Goal: Find specific page/section: Find specific page/section

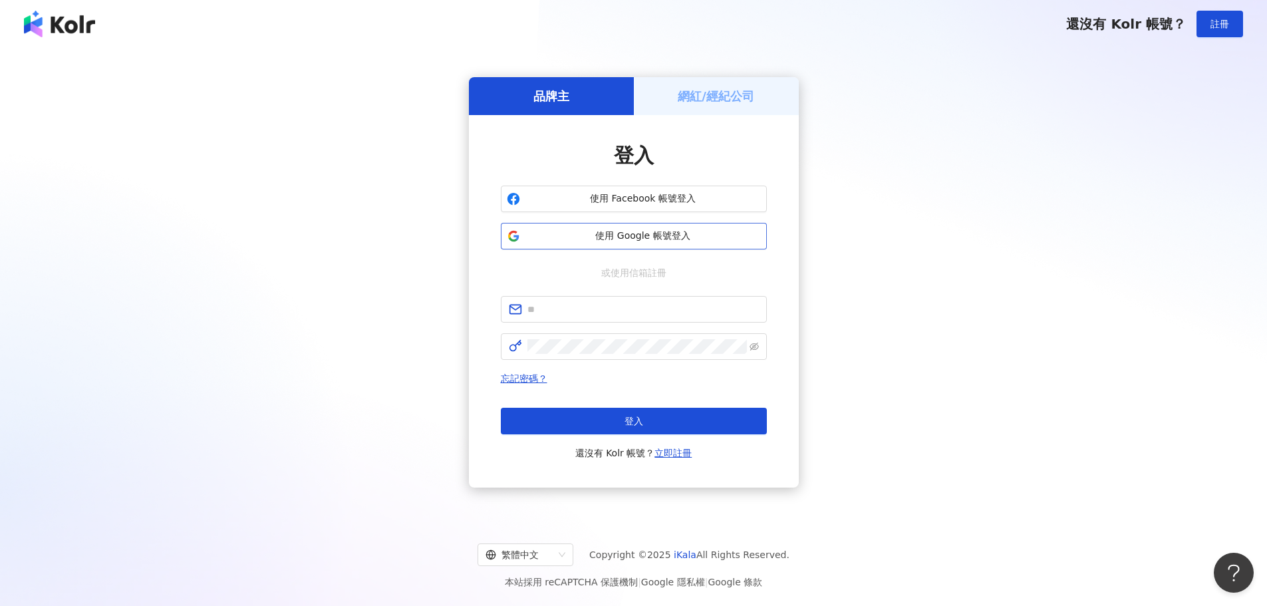
click at [609, 243] on button "使用 Google 帳號登入" at bounding box center [634, 236] width 266 height 27
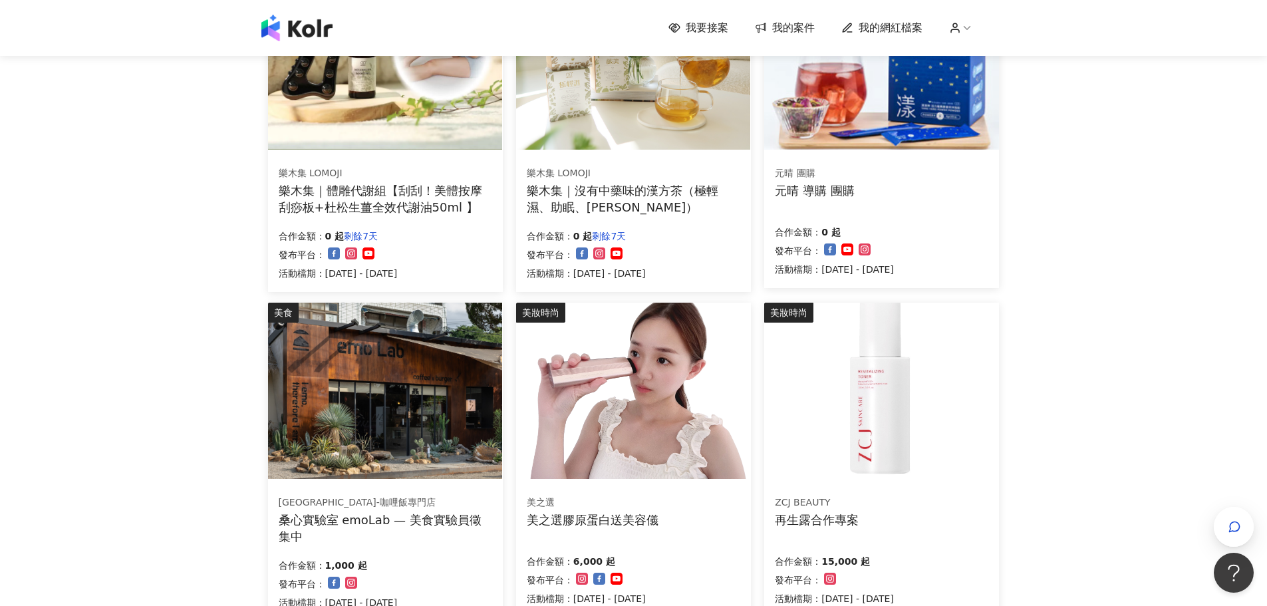
scroll to position [665, 0]
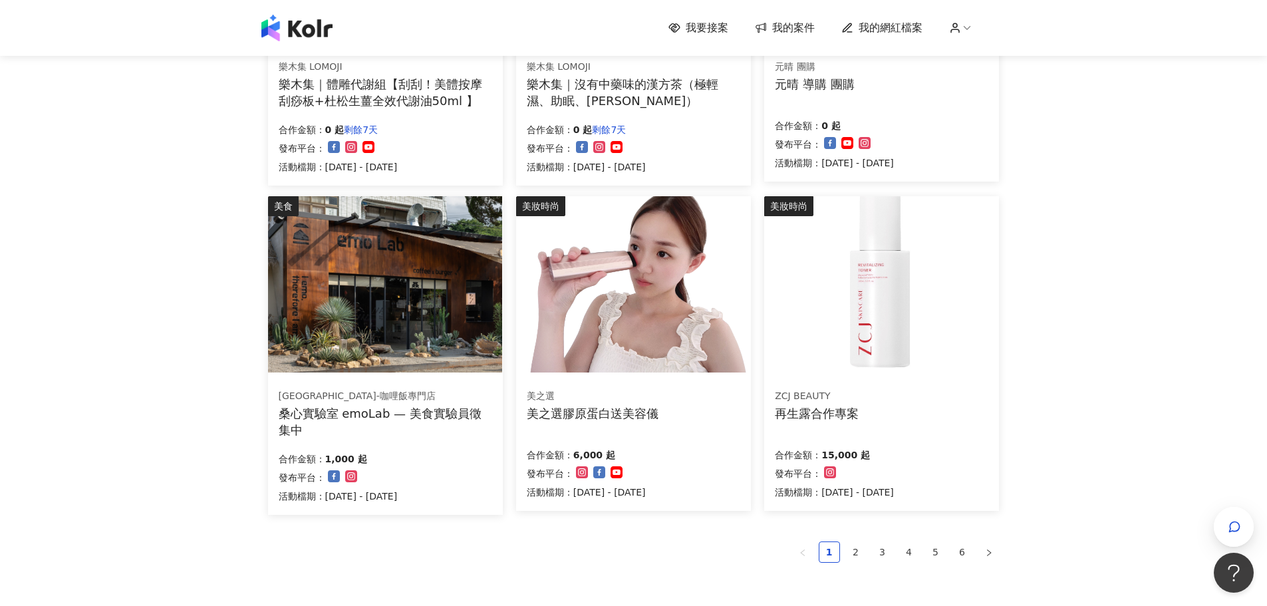
click at [625, 313] on img at bounding box center [633, 284] width 234 height 176
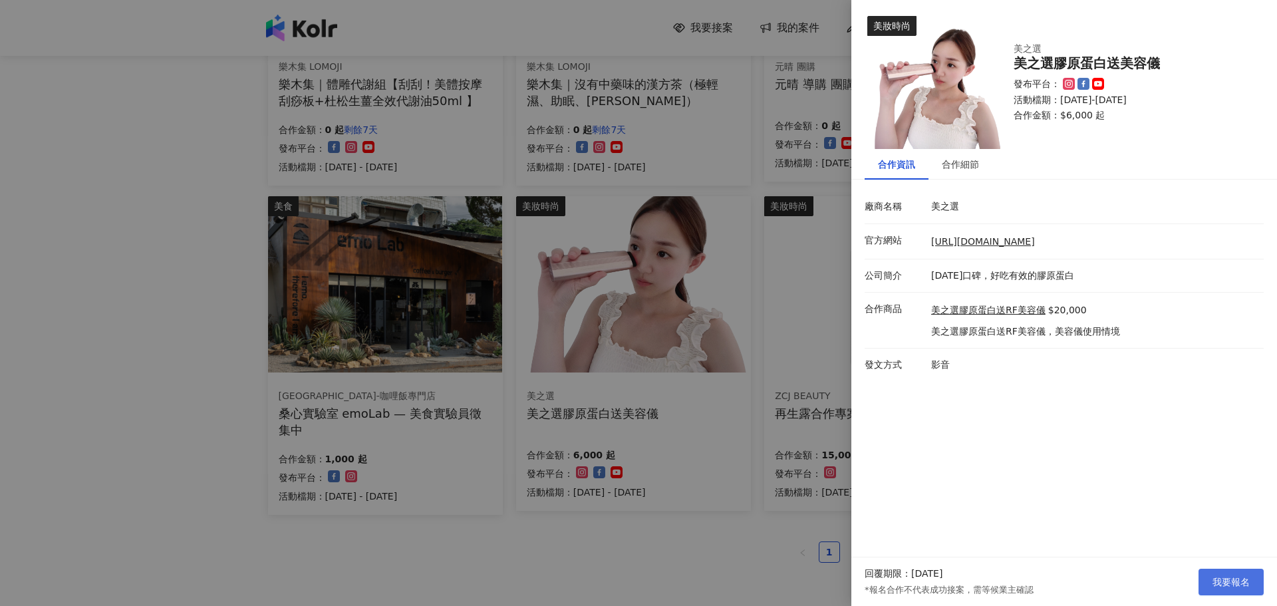
click at [1242, 584] on span "我要報名" at bounding box center [1231, 582] width 37 height 11
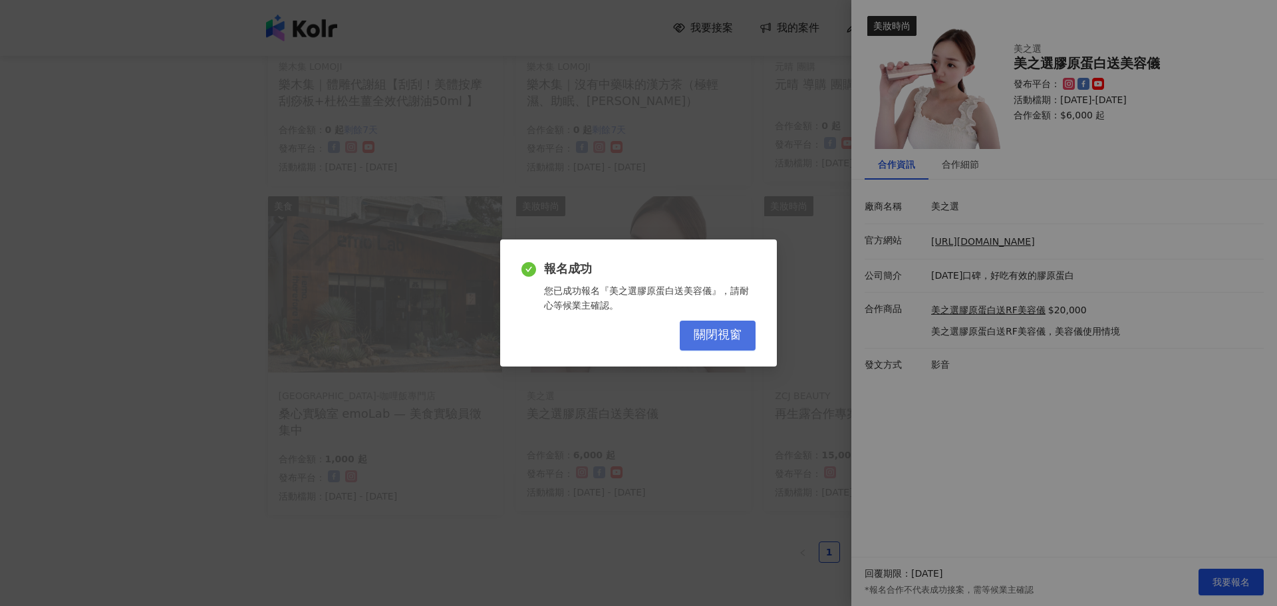
click at [727, 334] on span "關閉視窗" at bounding box center [718, 335] width 48 height 15
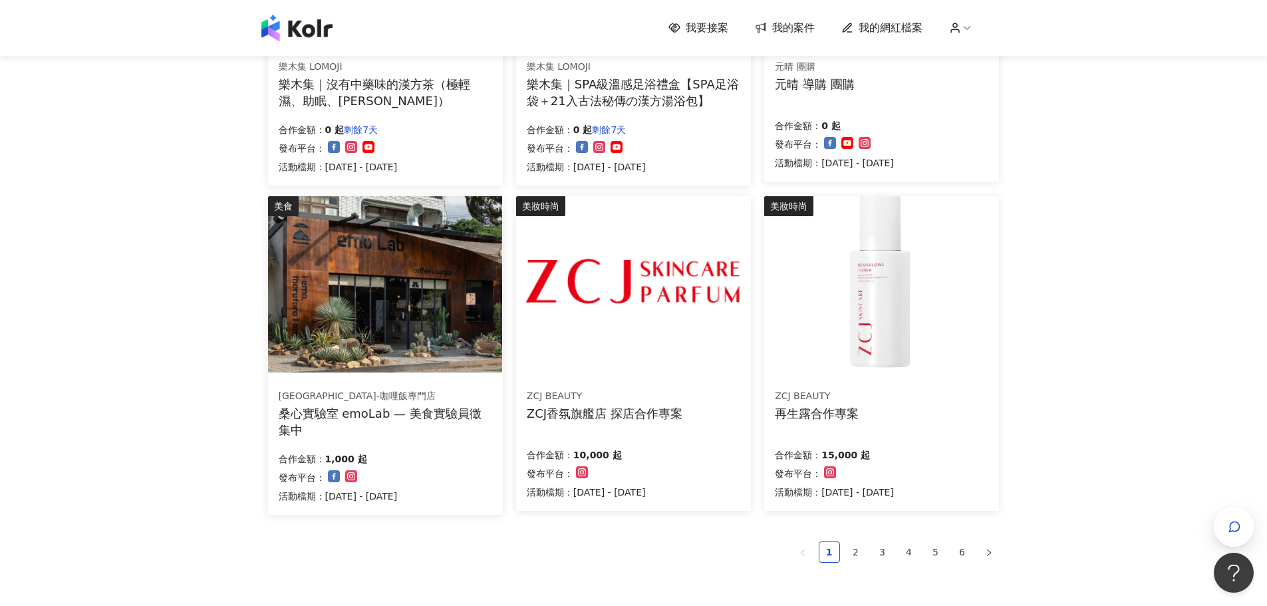
click at [874, 356] on img at bounding box center [881, 284] width 234 height 176
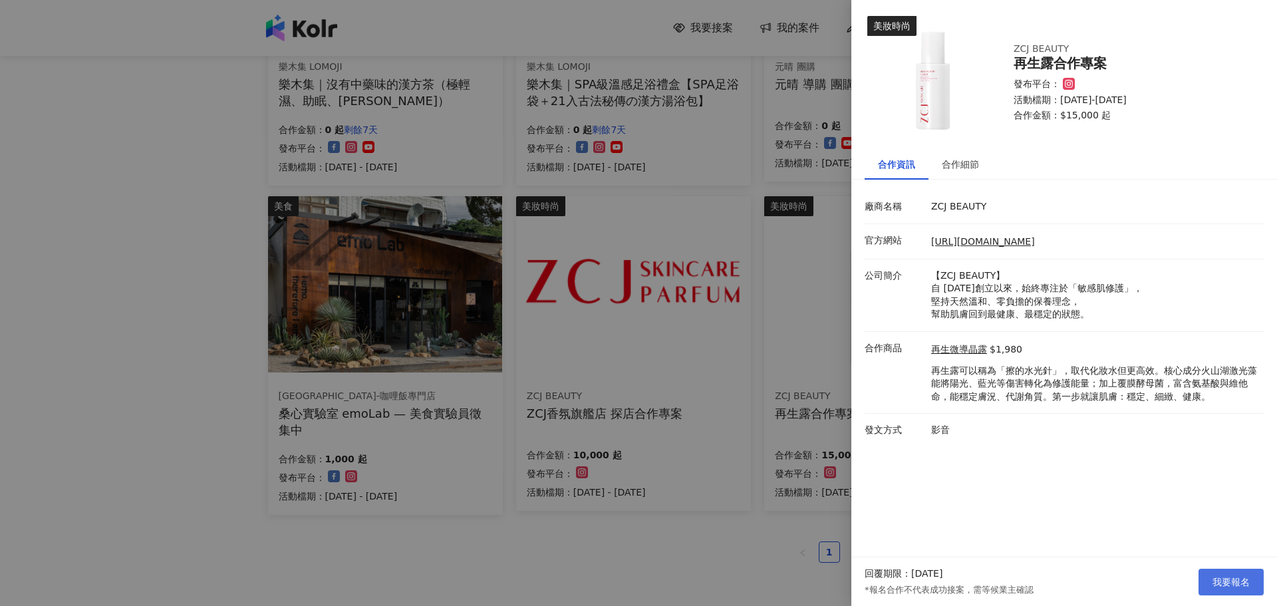
click at [1251, 581] on button "我要報名" at bounding box center [1231, 582] width 65 height 27
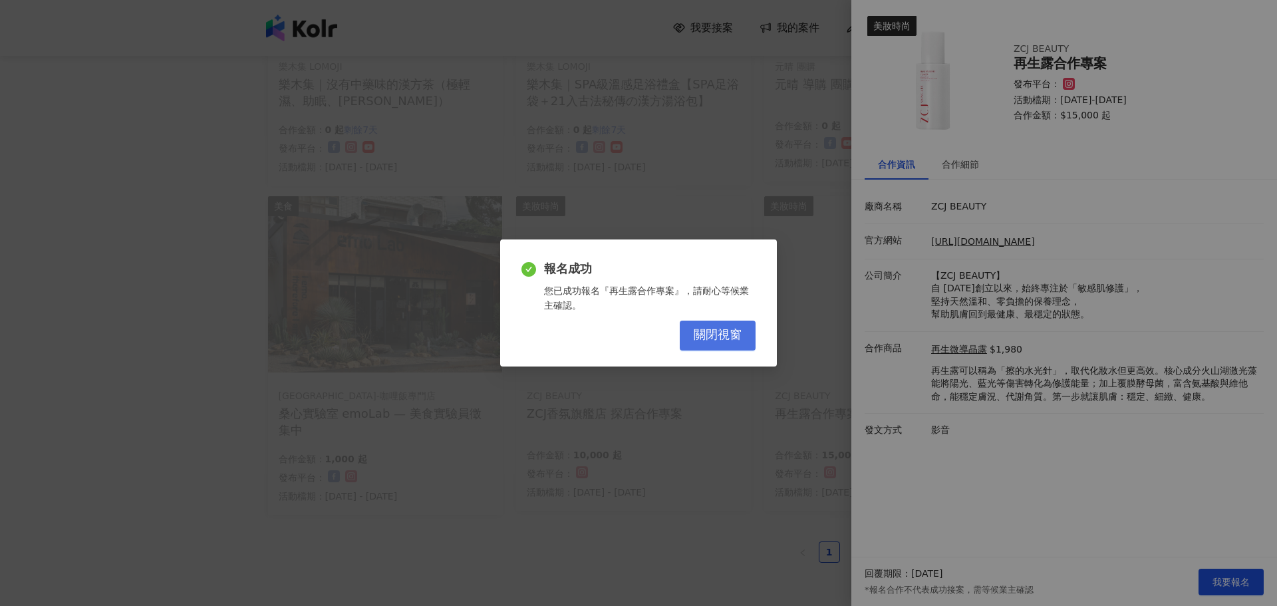
click at [701, 331] on span "關閉視窗" at bounding box center [718, 335] width 48 height 15
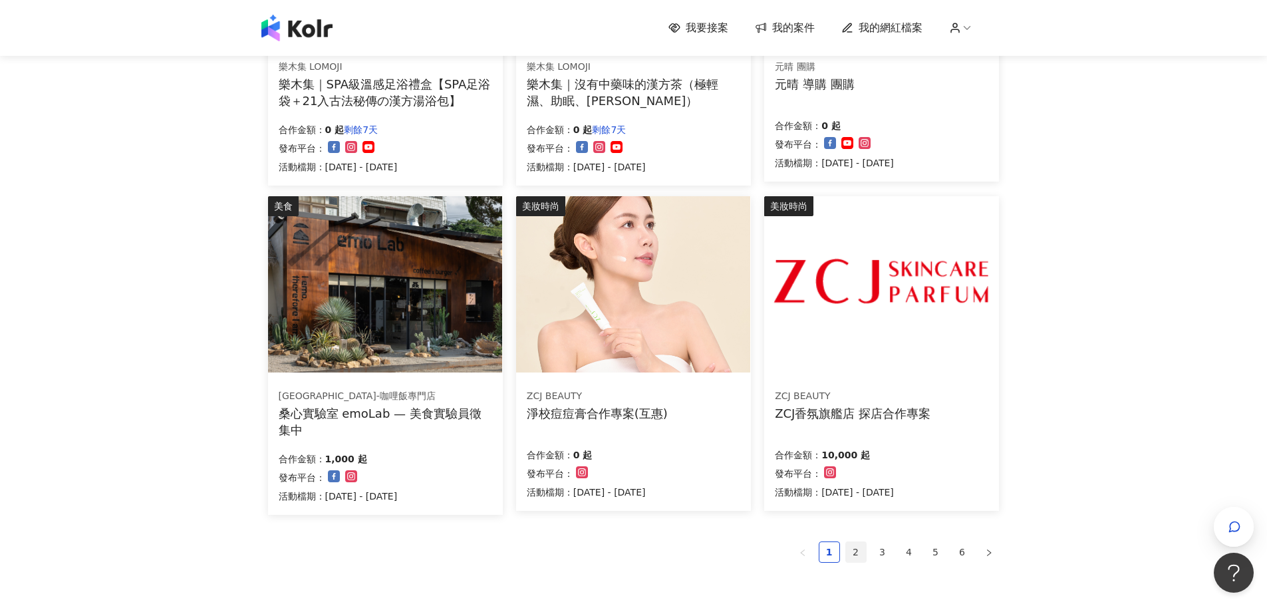
click at [857, 551] on link "2" at bounding box center [856, 552] width 20 height 20
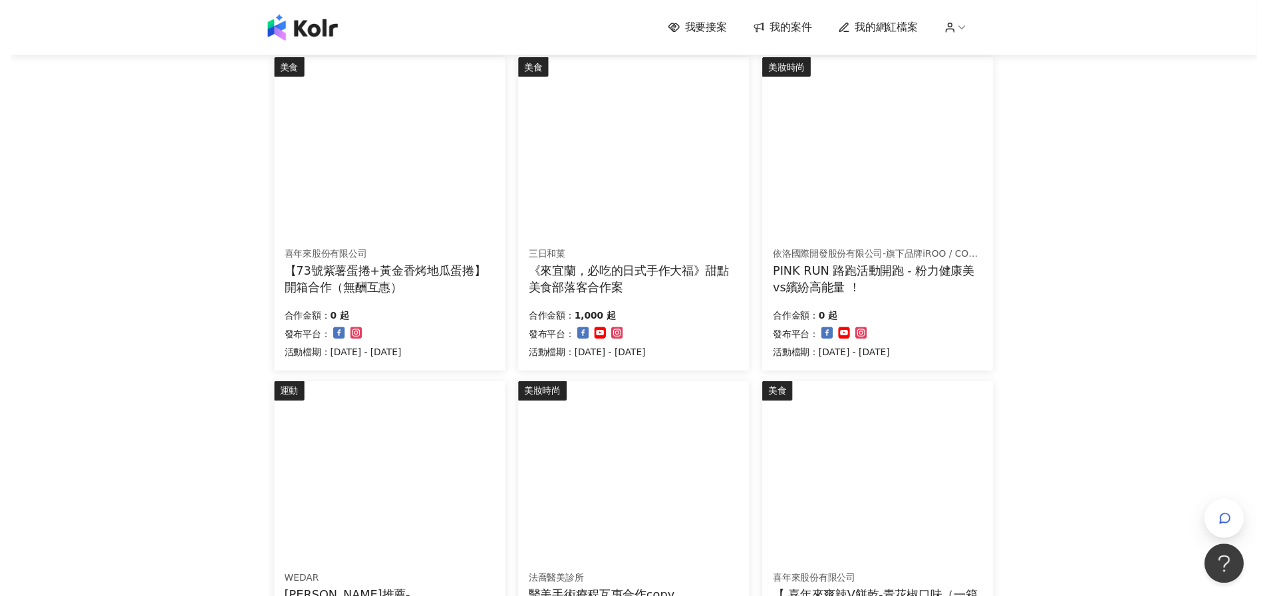
scroll to position [0, 0]
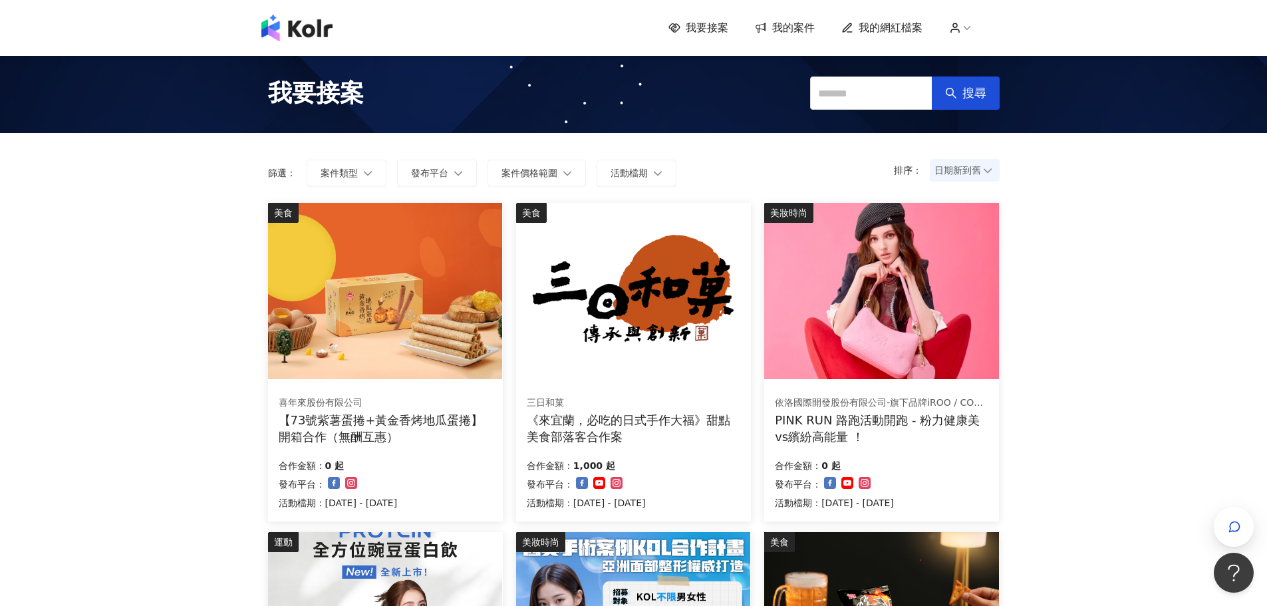
click at [886, 23] on span "我的網紅檔案" at bounding box center [891, 28] width 64 height 15
